Goal: Transaction & Acquisition: Purchase product/service

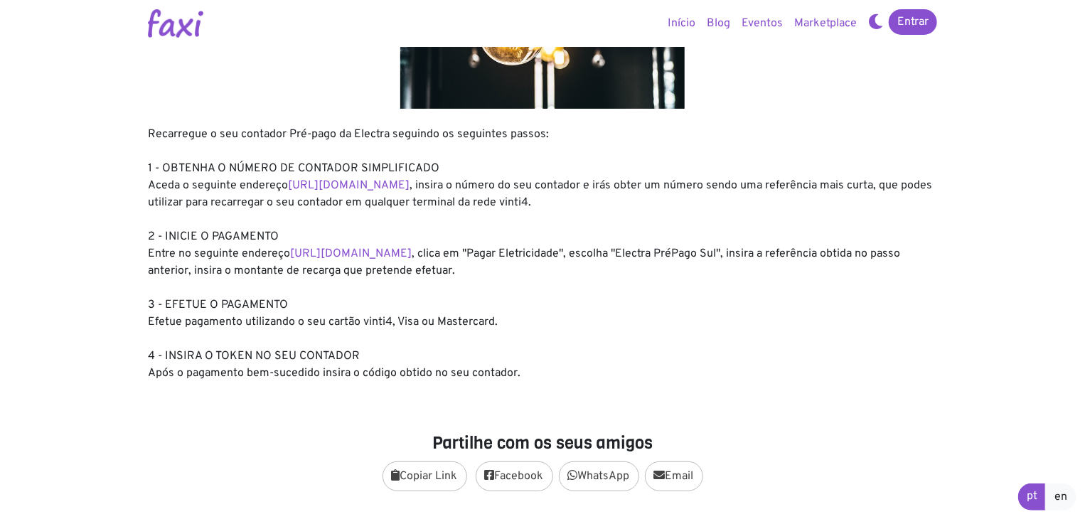
scroll to position [213, 0]
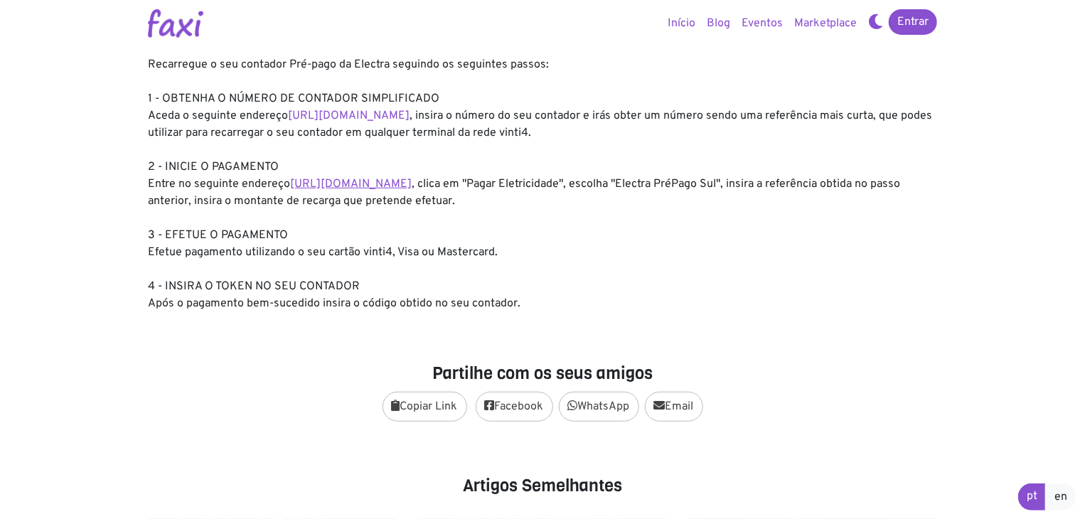
click at [390, 184] on link "https://faxi.online/bill-payment/2" at bounding box center [351, 184] width 122 height 14
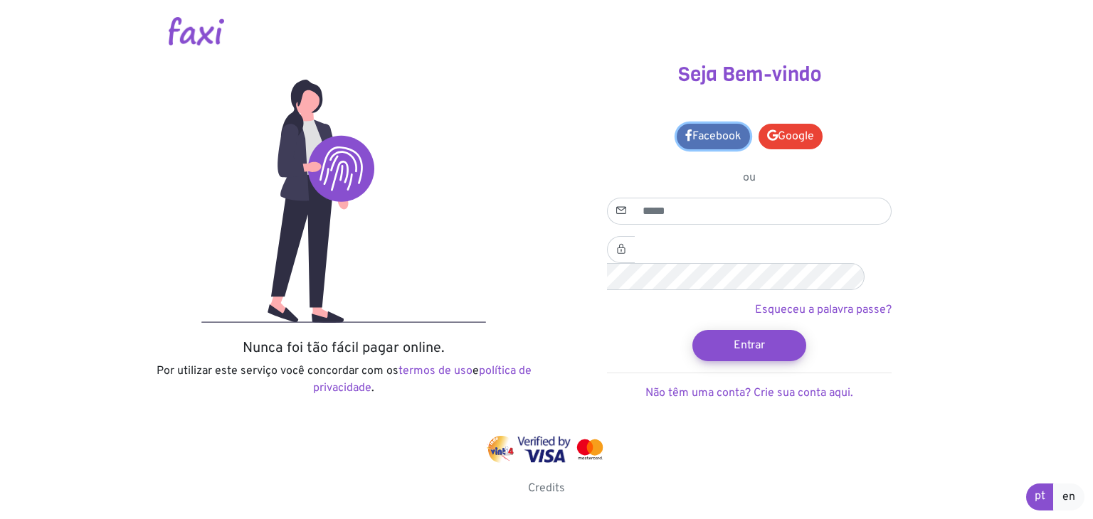
click at [716, 137] on link "Facebook" at bounding box center [712, 137] width 73 height 26
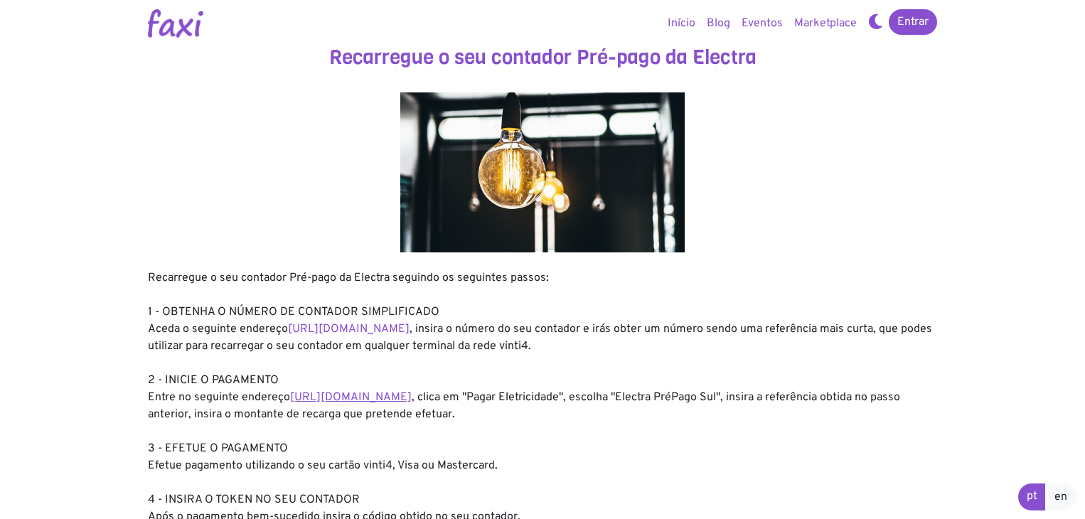
scroll to position [213, 0]
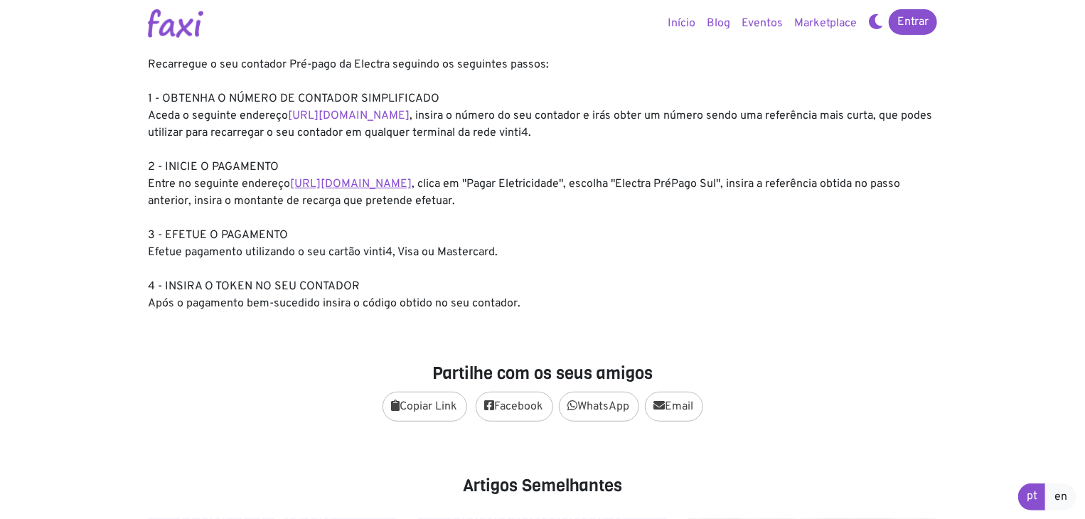
click at [370, 186] on link "https://faxi.online/bill-payment/2" at bounding box center [351, 184] width 122 height 14
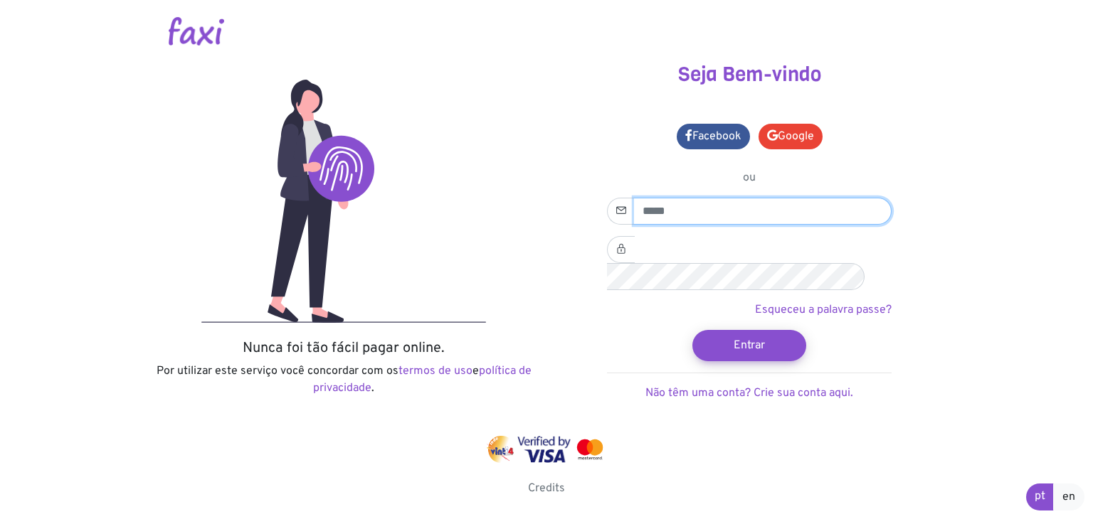
click at [720, 213] on input "email" at bounding box center [762, 211] width 257 height 27
type input "**********"
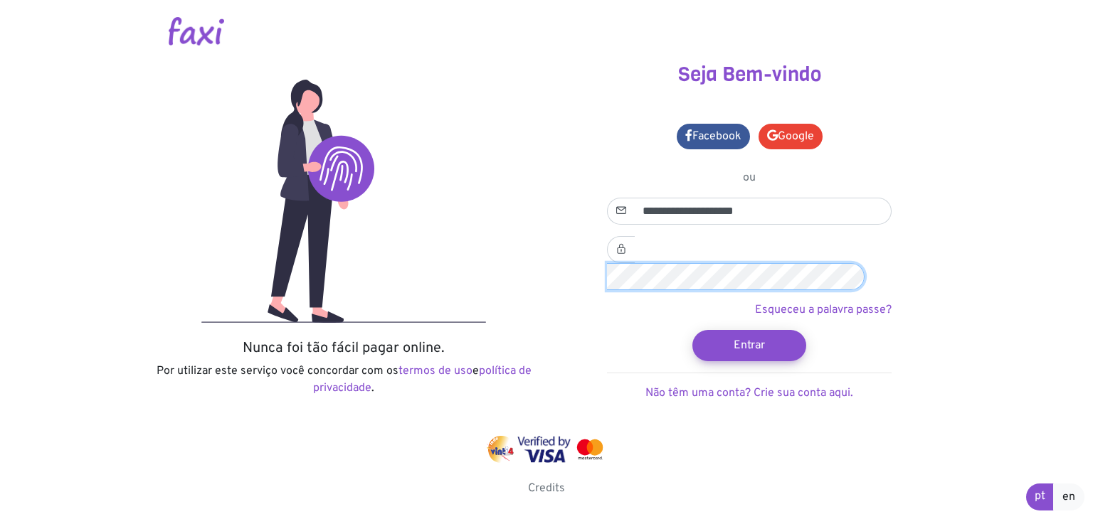
click at [692, 330] on button "Entrar" at bounding box center [749, 345] width 114 height 31
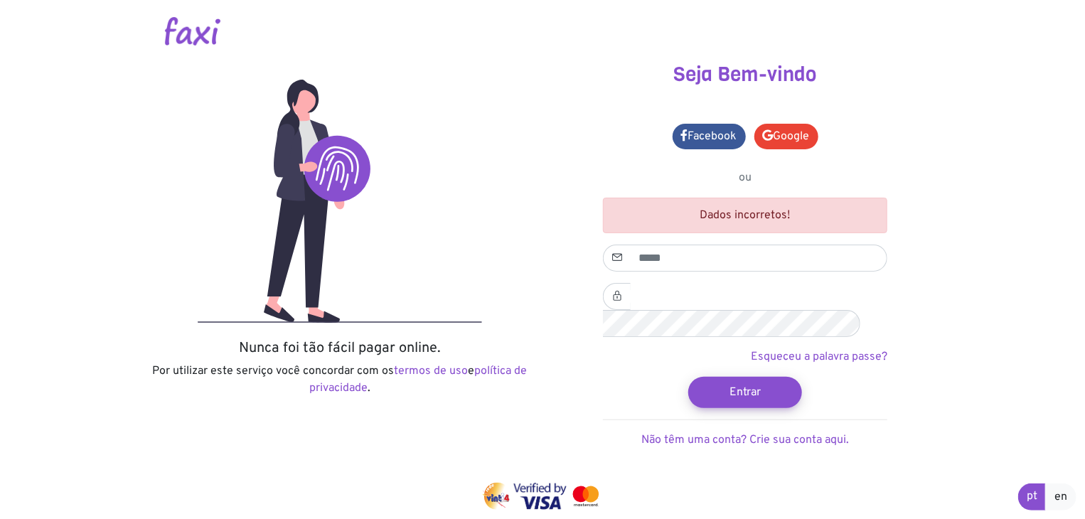
click at [841, 159] on div "Facebook Google ou Dados incorretos!" at bounding box center [745, 285] width 285 height 328
click at [767, 220] on div "Dados incorretos!" at bounding box center [745, 216] width 285 height 36
click at [917, 158] on div "Seja Bem-vindo Facebook Google ou Dados incorretos! Entrar" at bounding box center [745, 273] width 405 height 420
click at [827, 140] on div "Facebook Google ou Dados incorretos!" at bounding box center [745, 285] width 285 height 328
click at [792, 134] on link "Google" at bounding box center [787, 137] width 64 height 26
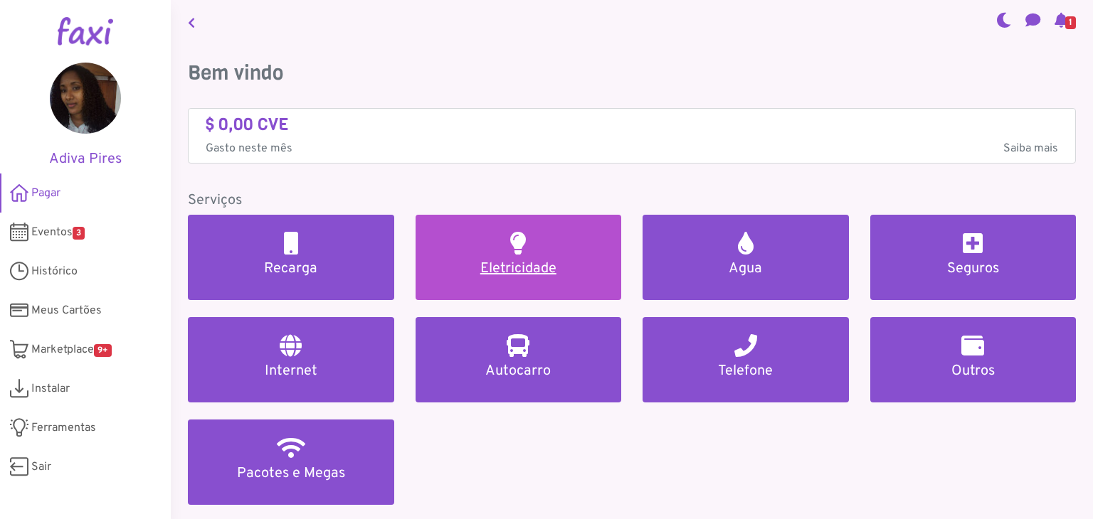
click at [586, 257] on link "Eletricidade" at bounding box center [518, 257] width 206 height 85
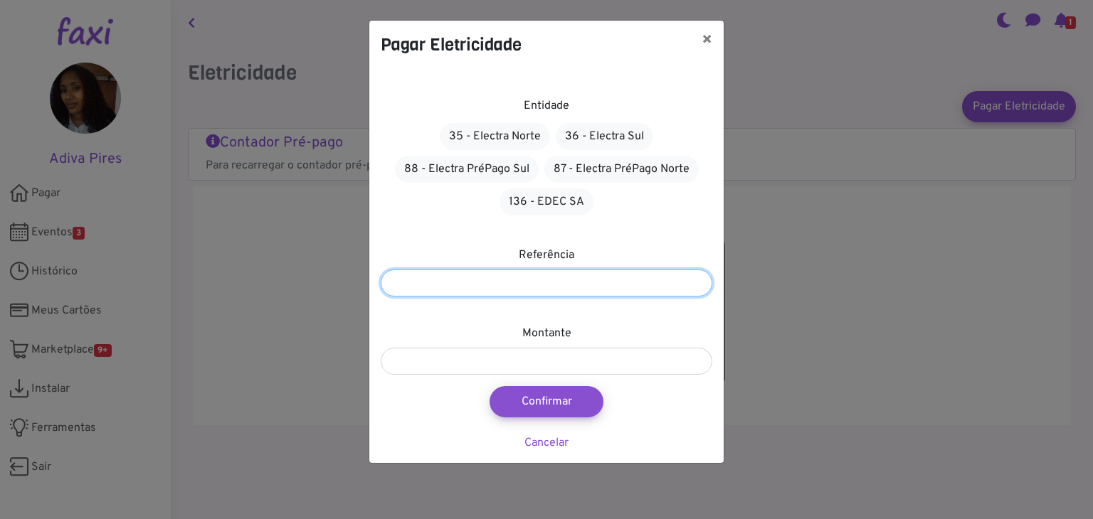
click at [578, 282] on input "number" at bounding box center [546, 283] width 331 height 27
type input "*******"
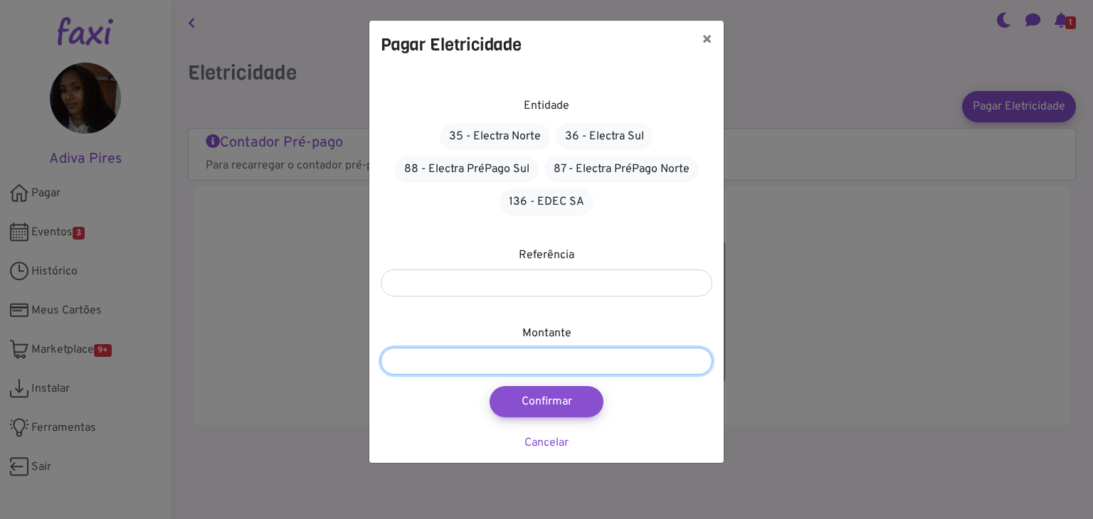
click at [612, 358] on input "number" at bounding box center [546, 361] width 331 height 27
type input "***"
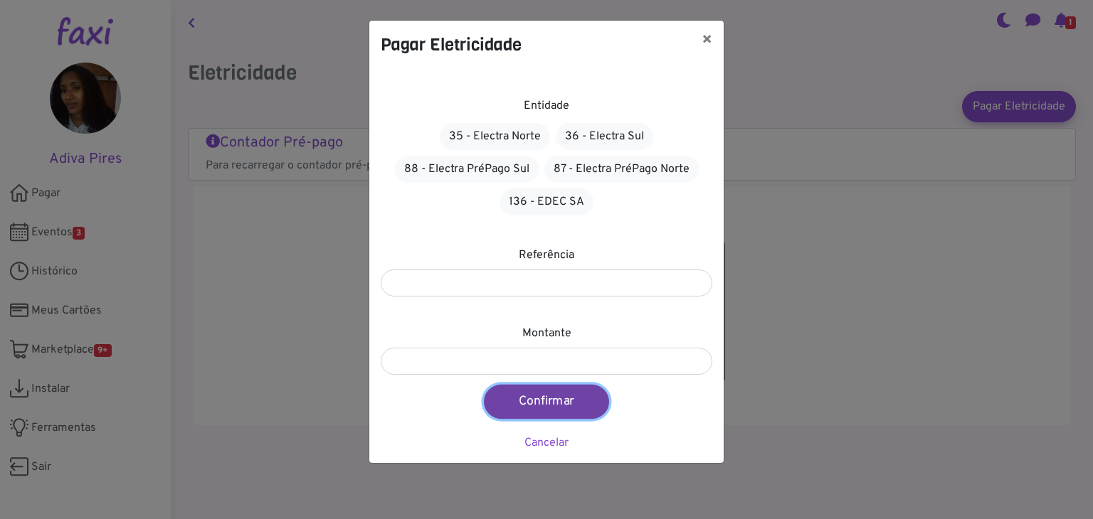
click at [570, 401] on button "Confirmar" at bounding box center [546, 402] width 125 height 34
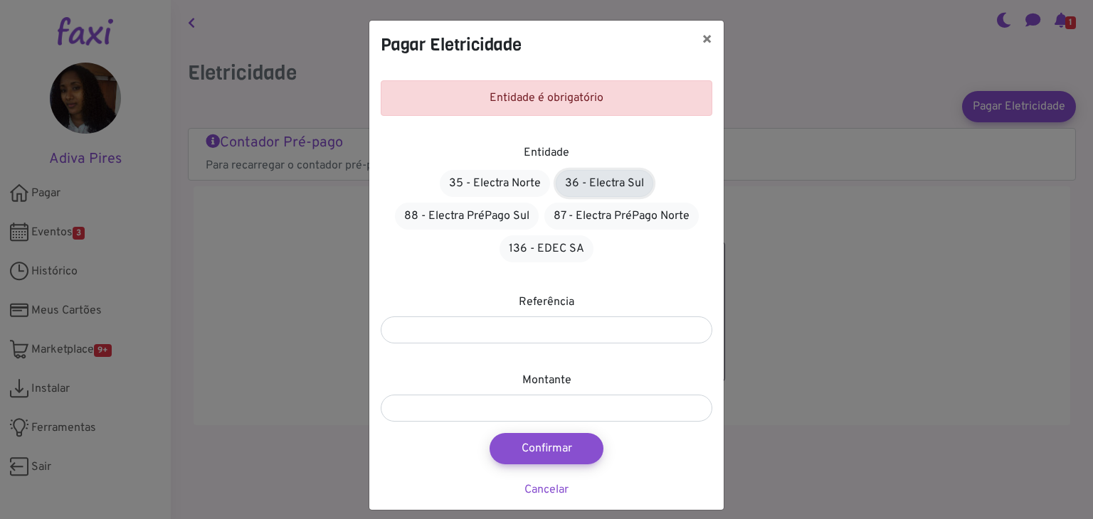
click at [610, 186] on link "36 - Electra Sul" at bounding box center [604, 183] width 97 height 27
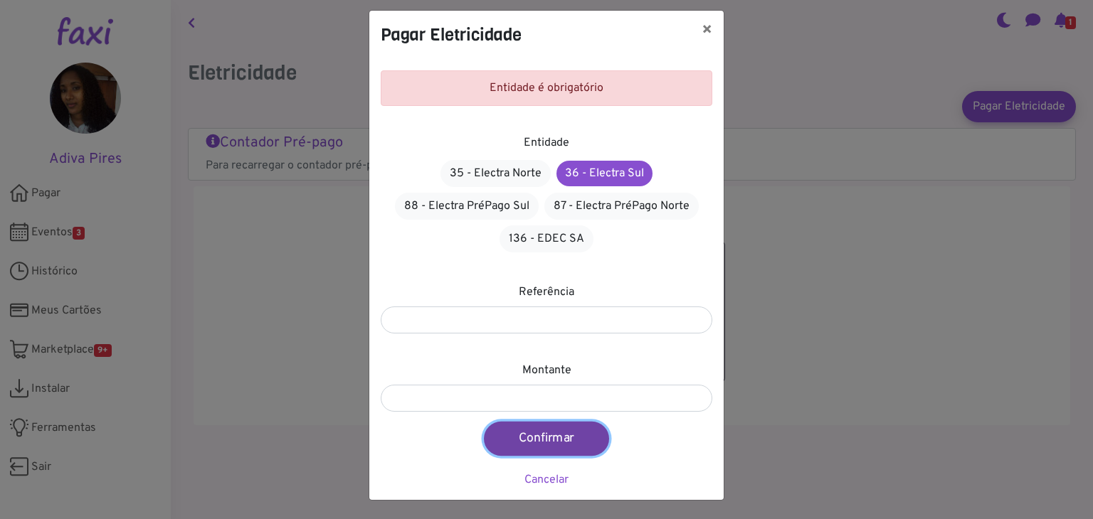
click at [569, 437] on button "Confirmar" at bounding box center [546, 439] width 125 height 34
type input "***"
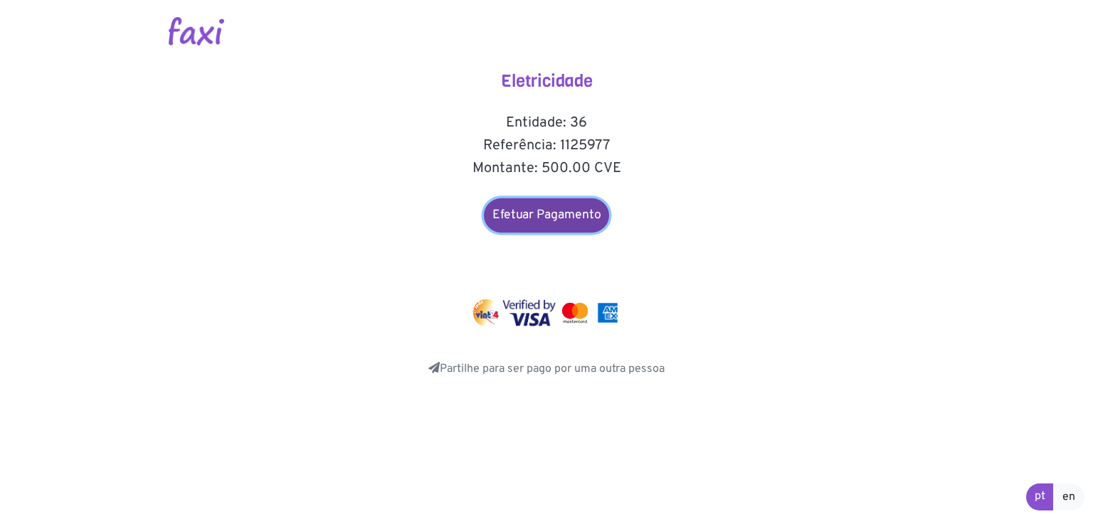
click at [580, 216] on link "Efetuar Pagamento" at bounding box center [546, 215] width 125 height 34
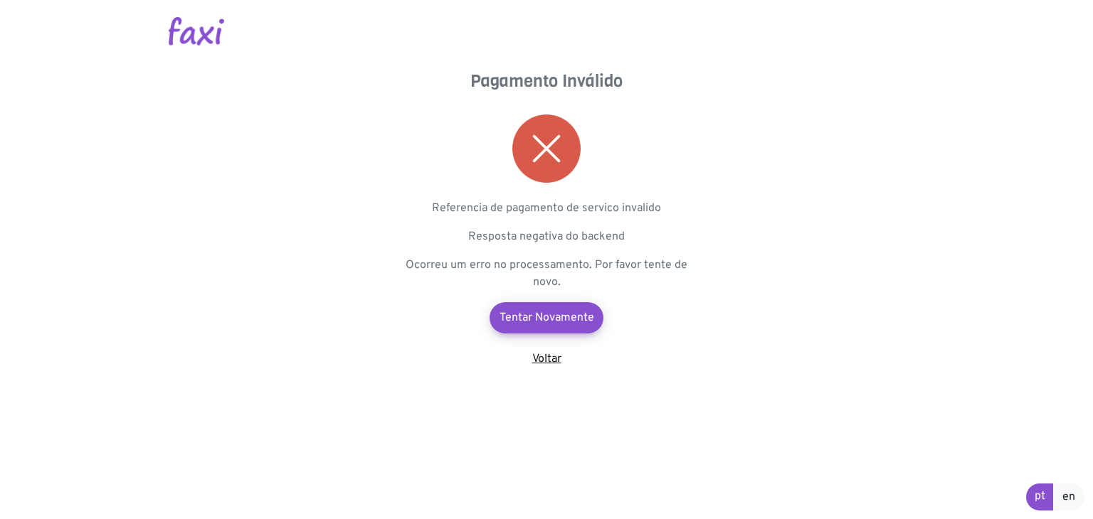
click at [553, 356] on link "Voltar" at bounding box center [546, 359] width 29 height 14
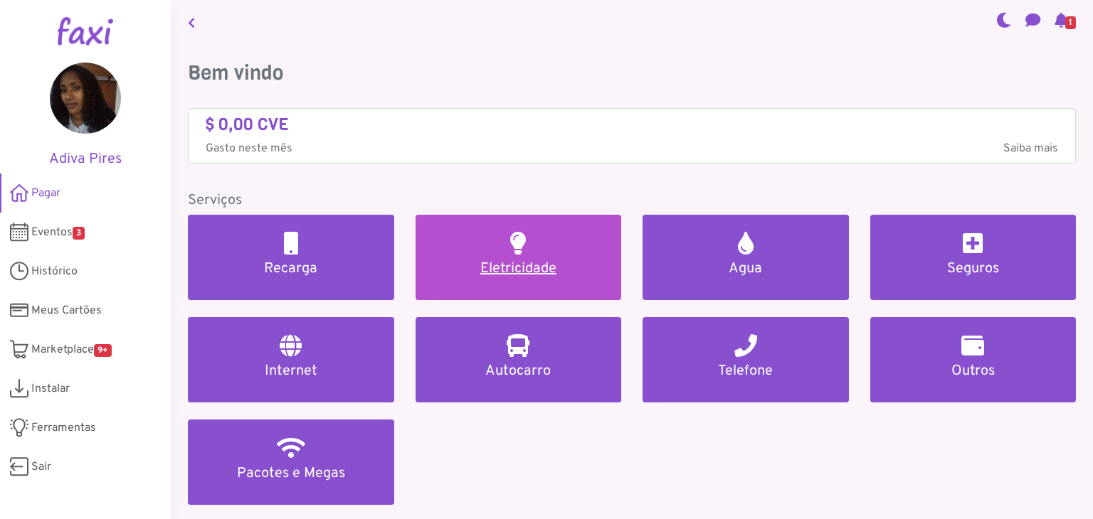
click at [509, 255] on link "Eletricidade" at bounding box center [518, 257] width 206 height 85
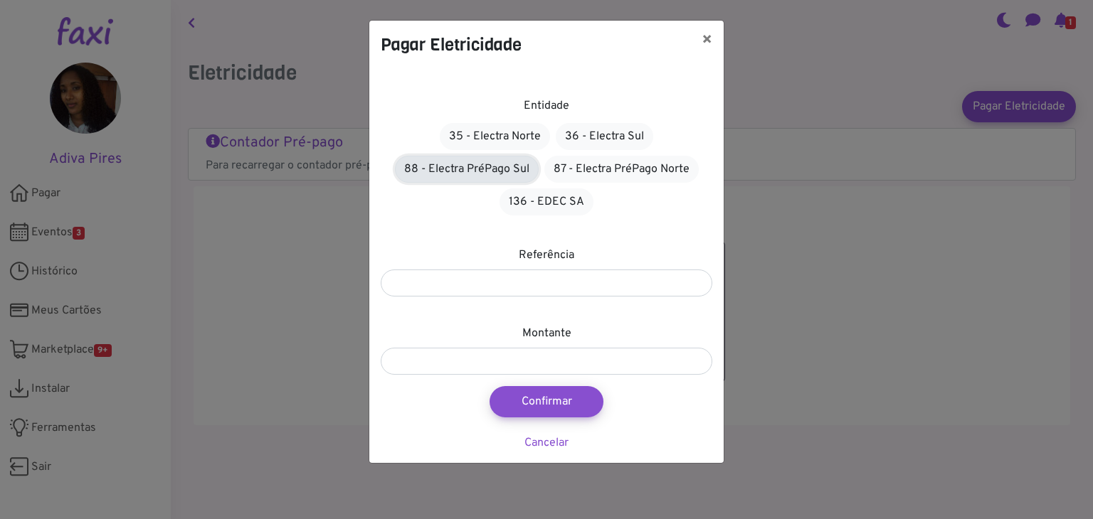
click at [498, 164] on link "88 - Electra PréPago Sul" at bounding box center [467, 169] width 144 height 27
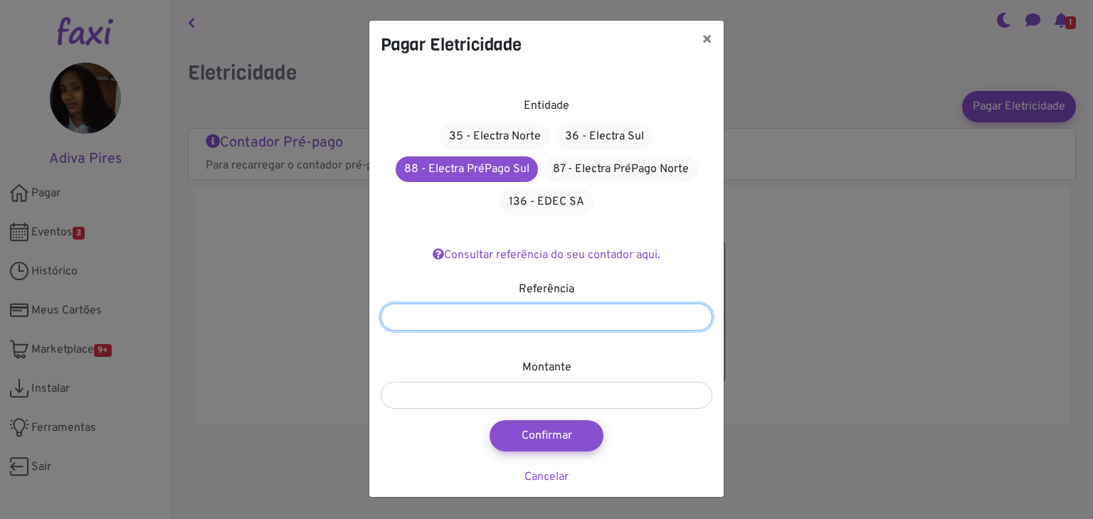
click at [532, 315] on input "number" at bounding box center [546, 317] width 331 height 27
type input "*******"
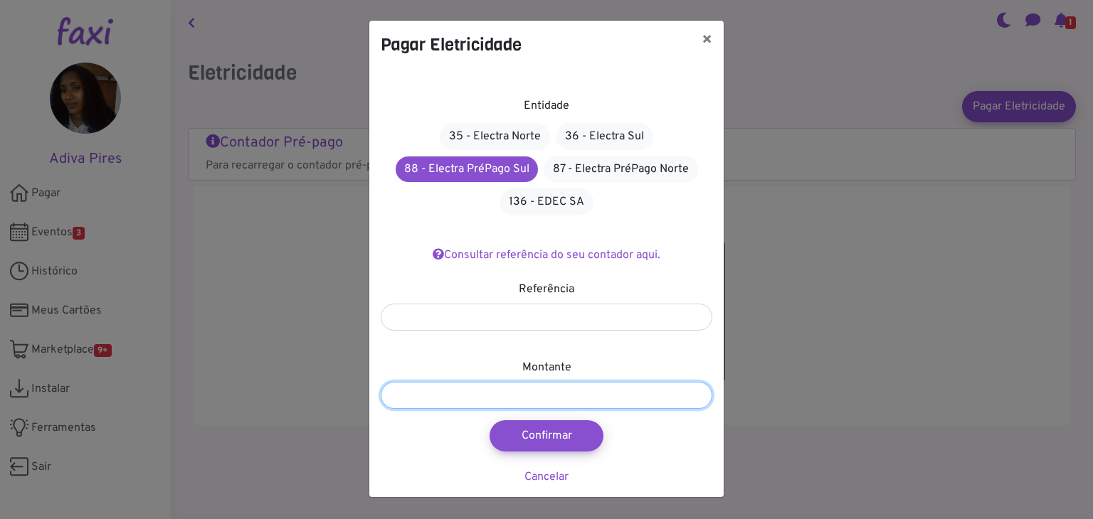
click at [467, 396] on input "number" at bounding box center [546, 395] width 331 height 27
type input "***"
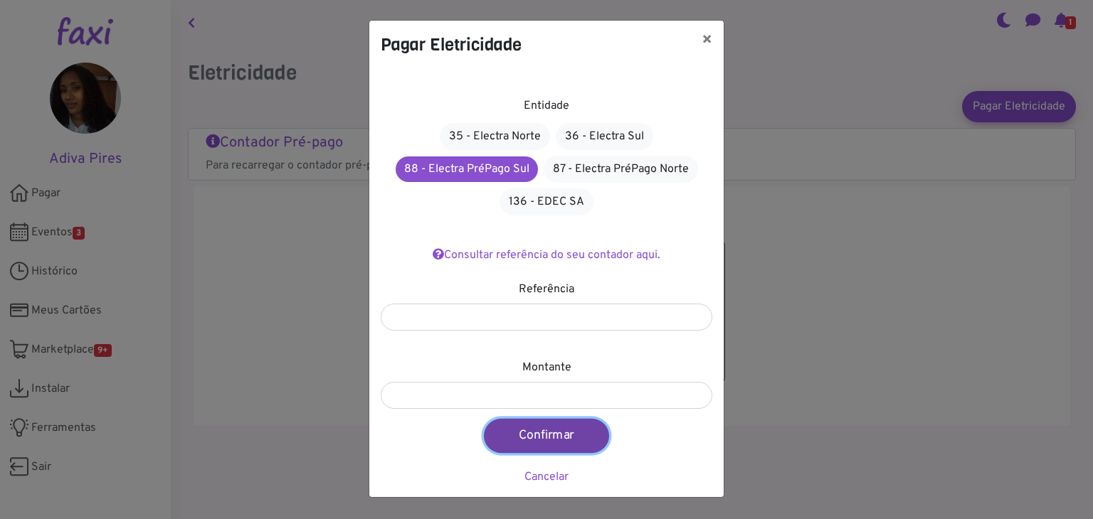
click at [555, 435] on button "Confirmar" at bounding box center [546, 436] width 125 height 34
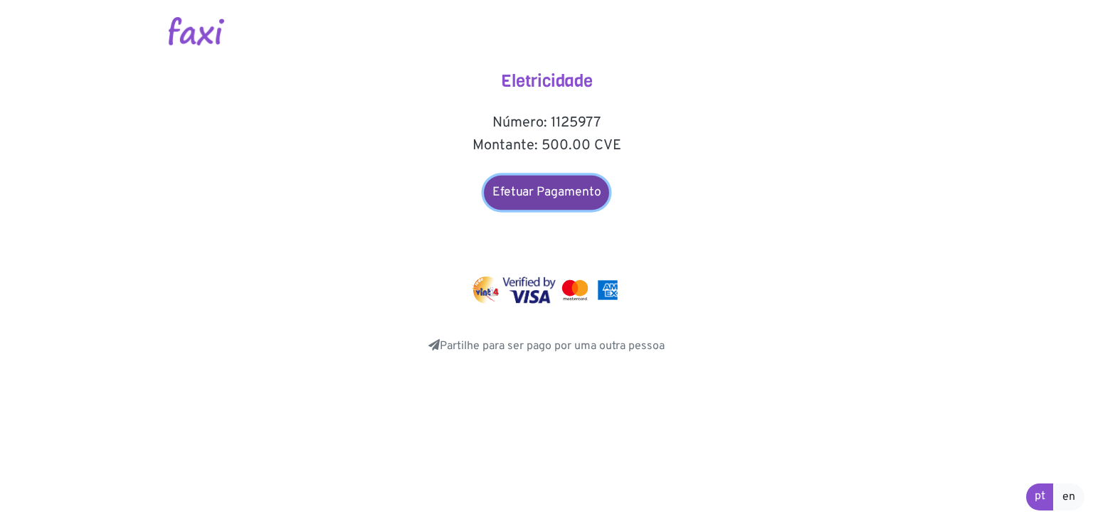
click at [558, 188] on link "Efetuar Pagamento" at bounding box center [546, 193] width 125 height 34
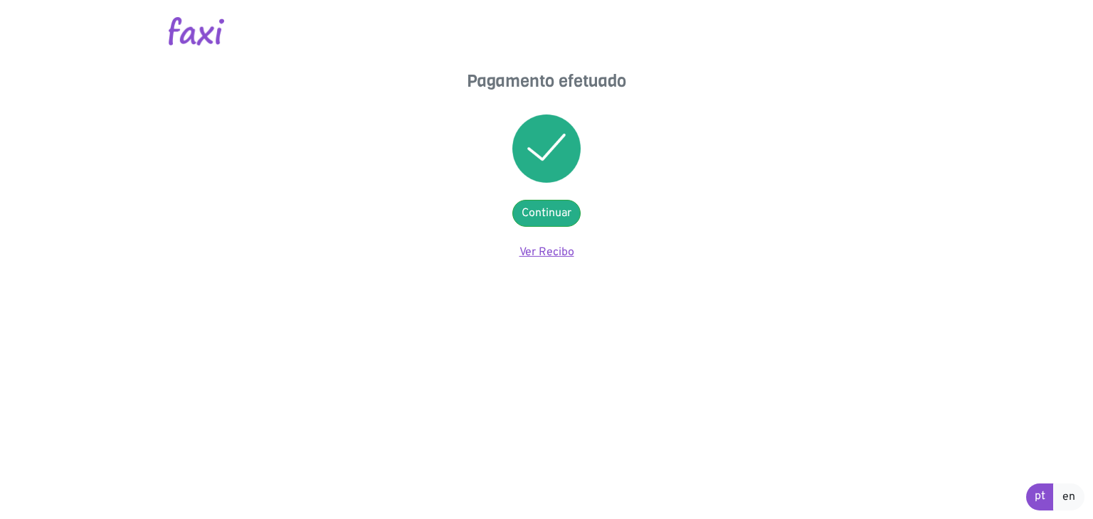
click at [551, 252] on link "Ver Recibo" at bounding box center [546, 252] width 55 height 14
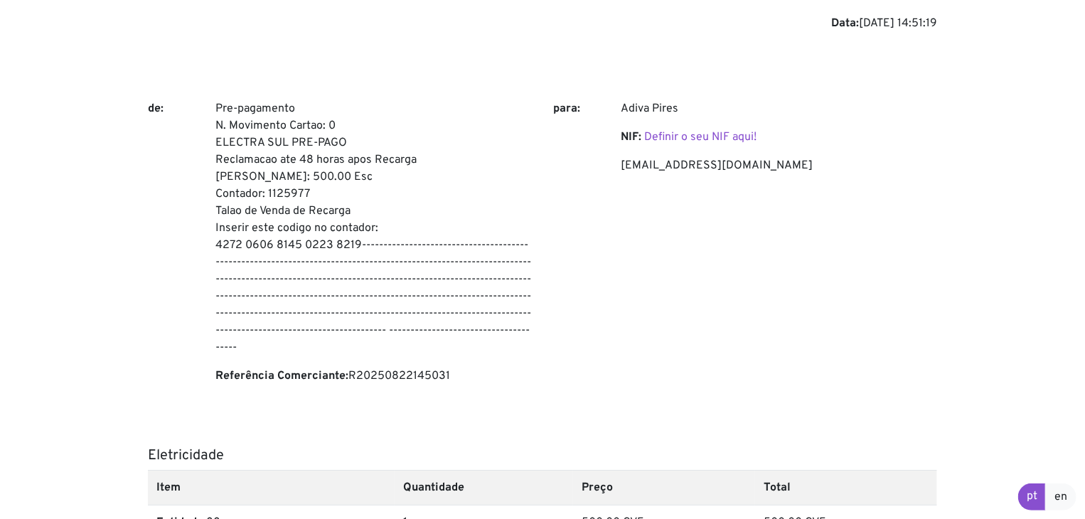
scroll to position [142, 0]
